Goal: Obtain resource: Obtain resource

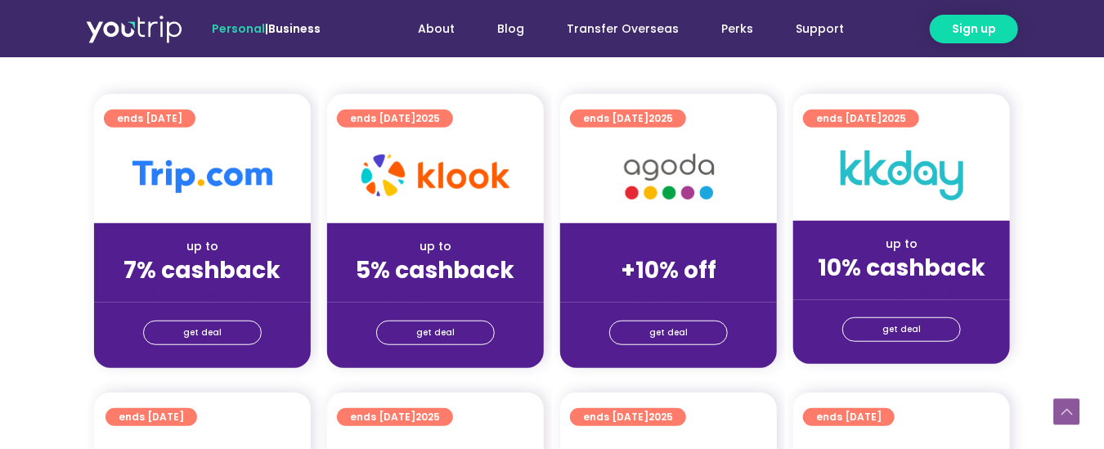
scroll to position [398, 0]
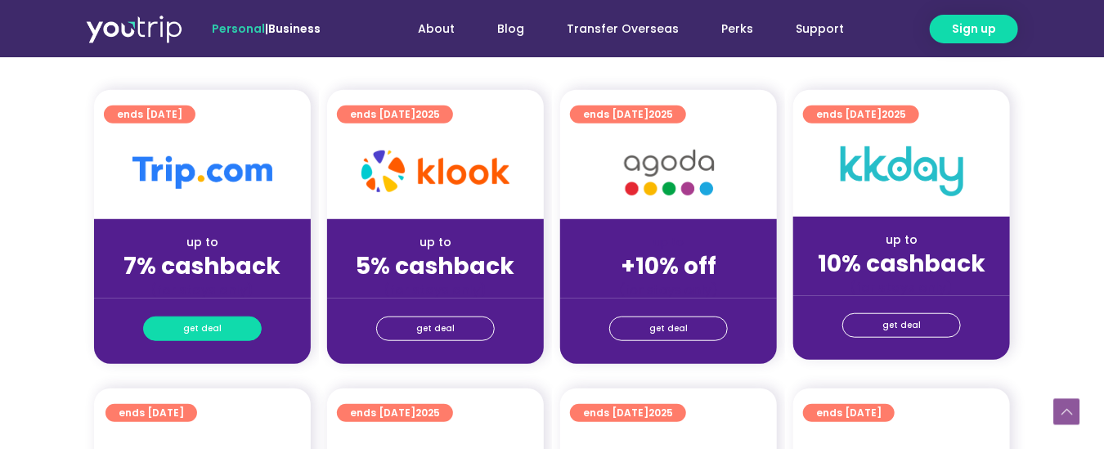
click at [215, 329] on span "get deal" at bounding box center [202, 328] width 38 height 23
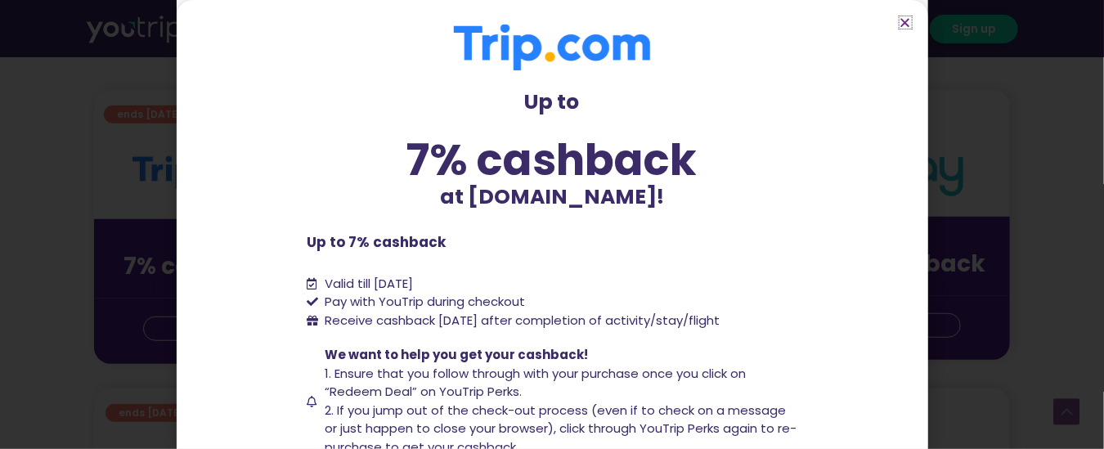
scroll to position [170, 0]
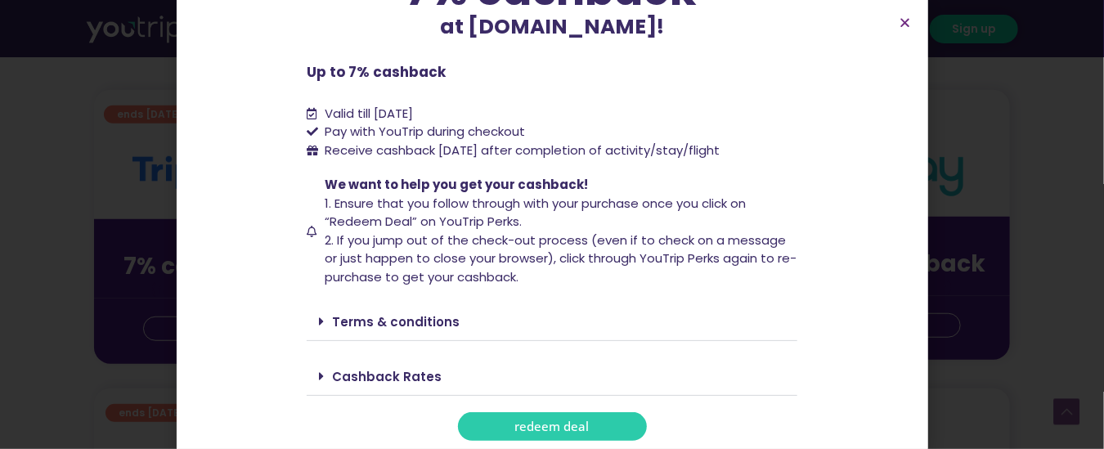
click at [566, 430] on span "redeem deal" at bounding box center [552, 426] width 74 height 12
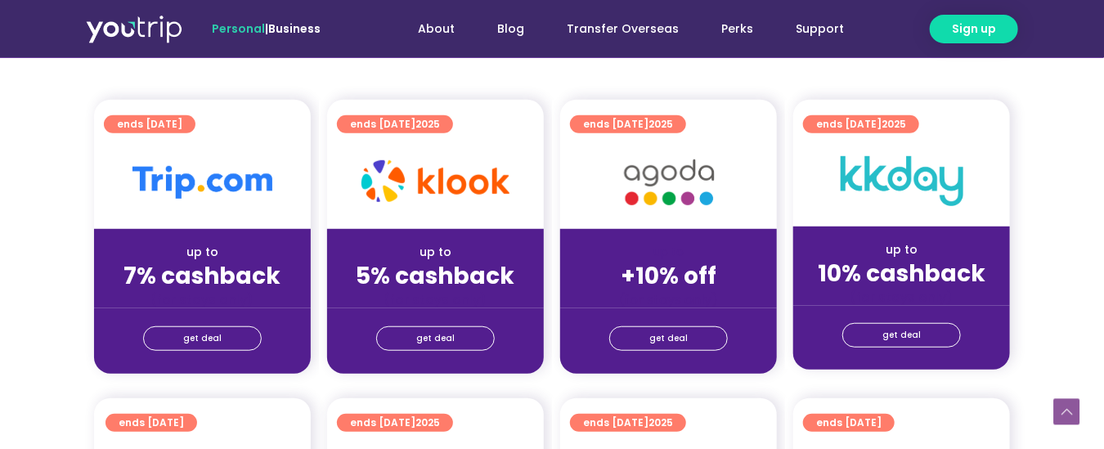
scroll to position [392, 0]
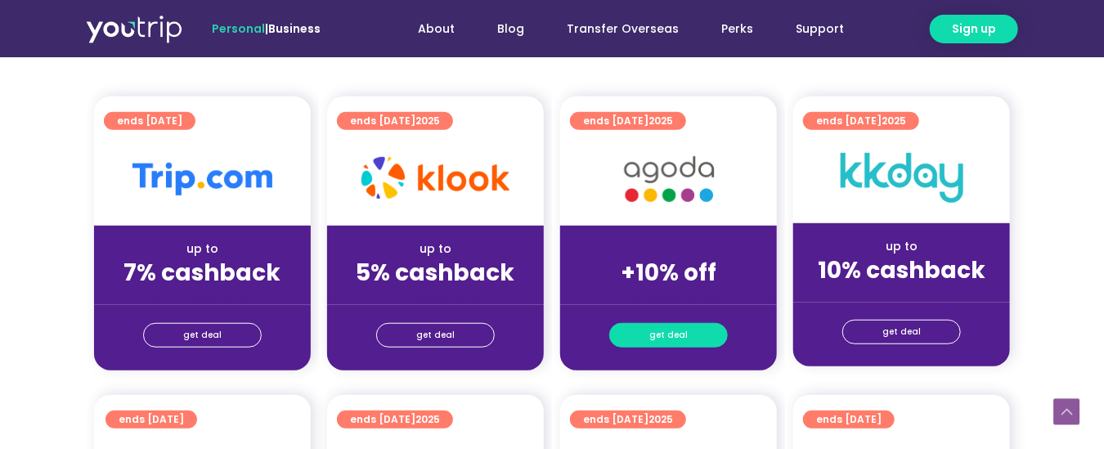
click at [676, 333] on span "get deal" at bounding box center [668, 335] width 38 height 23
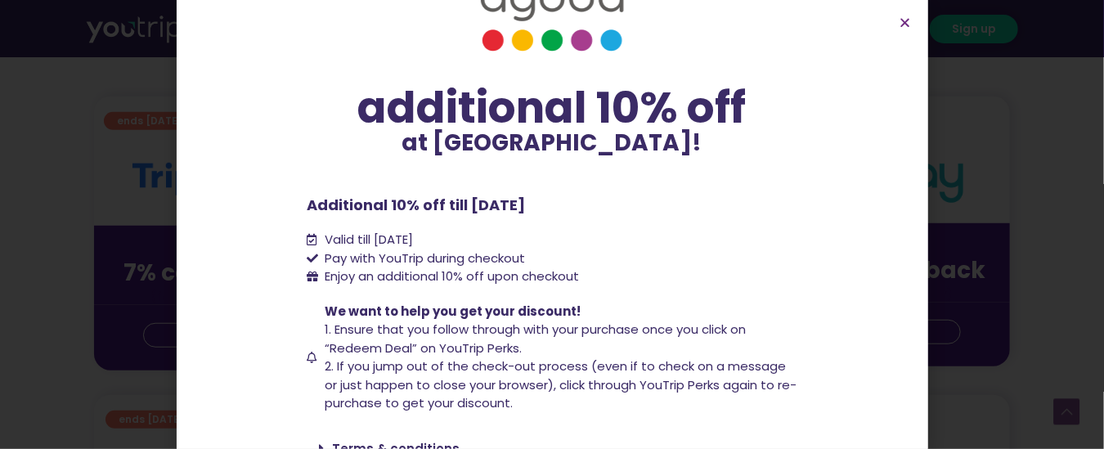
scroll to position [136, 0]
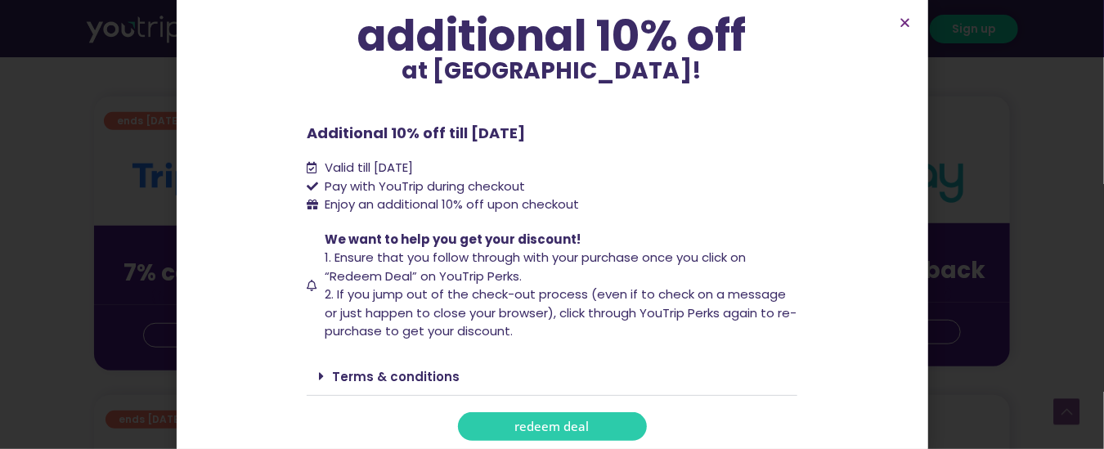
click at [582, 424] on link "redeem deal" at bounding box center [552, 426] width 189 height 29
